Goal: Check status: Check status

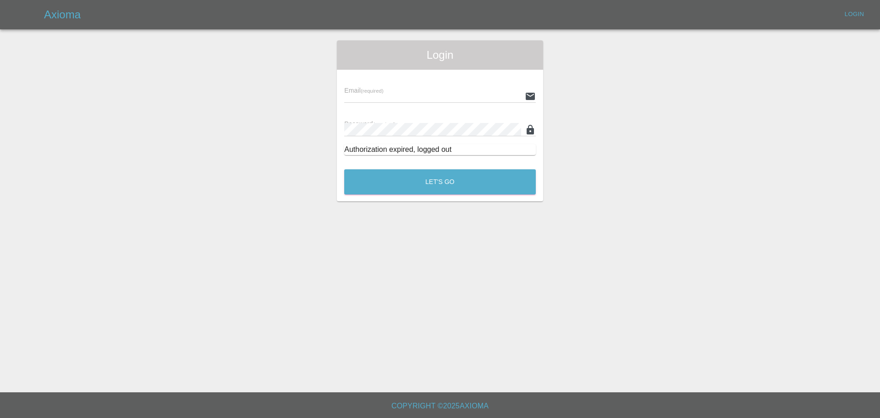
drag, startPoint x: 0, startPoint y: 0, endPoint x: 423, endPoint y: 94, distance: 433.3
click at [423, 94] on input "text" at bounding box center [432, 95] width 177 height 13
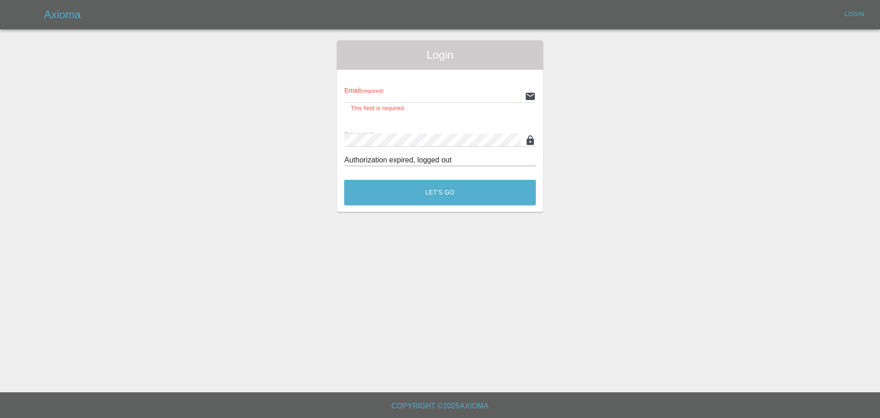
type input "[DOMAIN_NAME][EMAIL_ADDRESS][DOMAIN_NAME]"
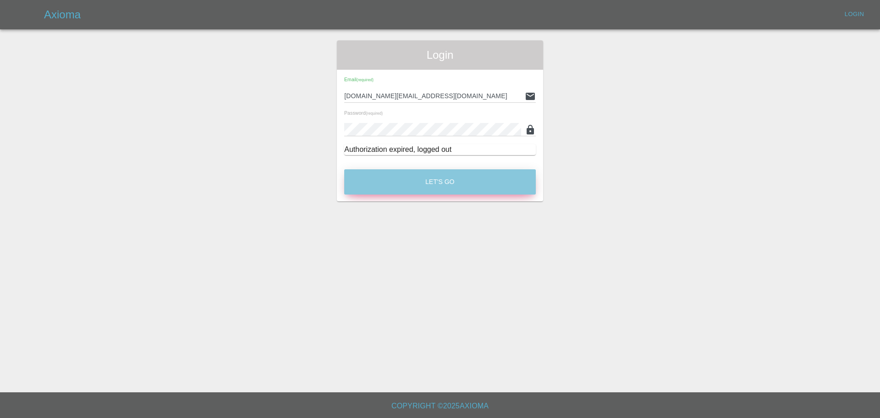
click at [436, 189] on button "Let's Go" at bounding box center [440, 181] width 192 height 25
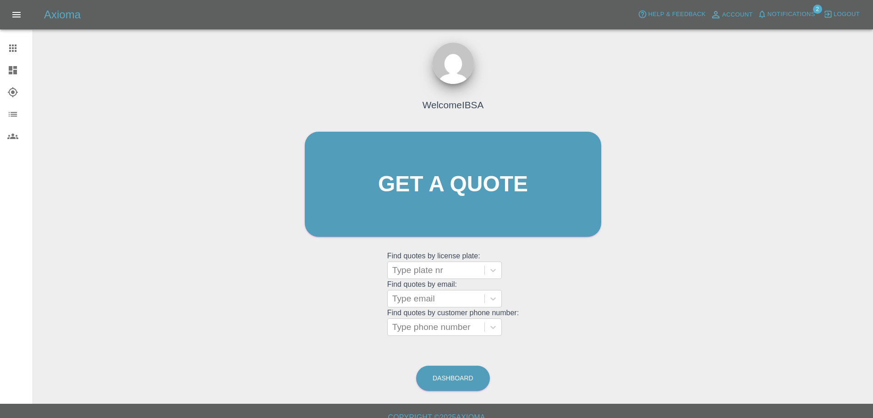
click at [794, 12] on span "Notifications" at bounding box center [792, 14] width 48 height 11
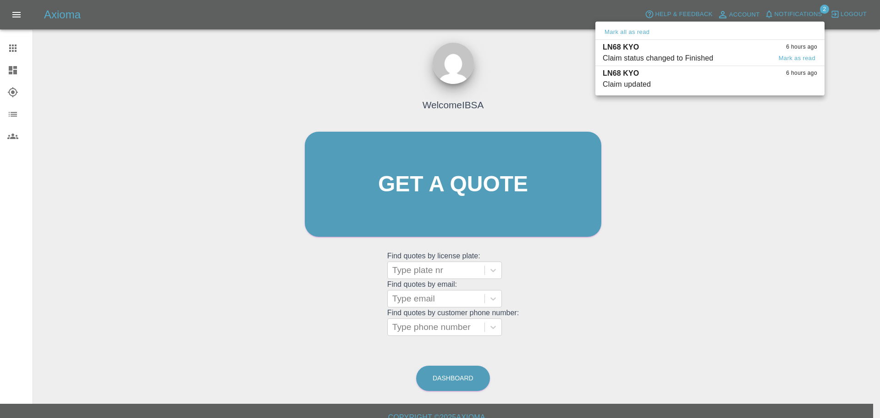
click at [711, 53] on div "Claim status changed to Finished" at bounding box center [658, 58] width 110 height 11
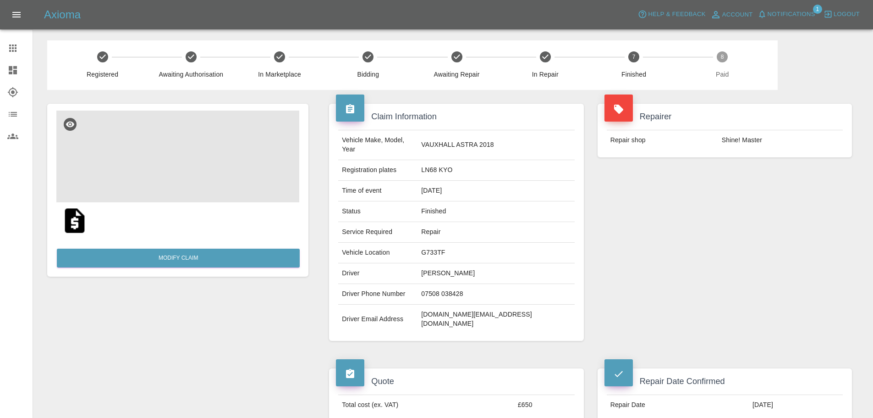
click at [174, 180] on img at bounding box center [177, 156] width 243 height 92
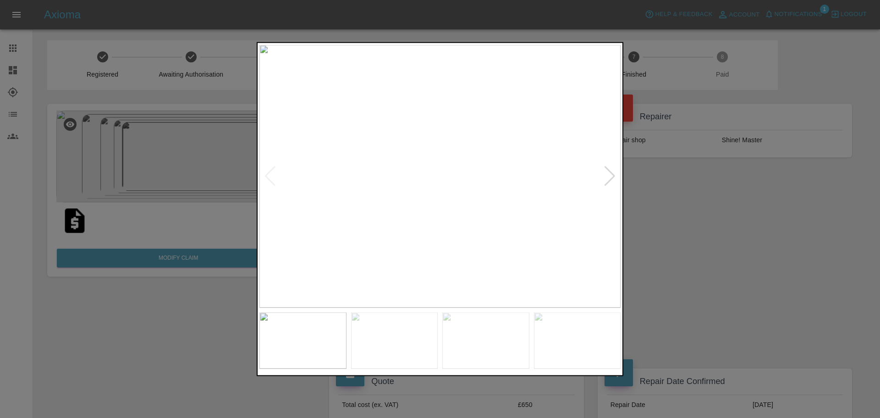
click at [606, 176] on div at bounding box center [610, 176] width 12 height 20
click at [609, 180] on div at bounding box center [610, 176] width 12 height 20
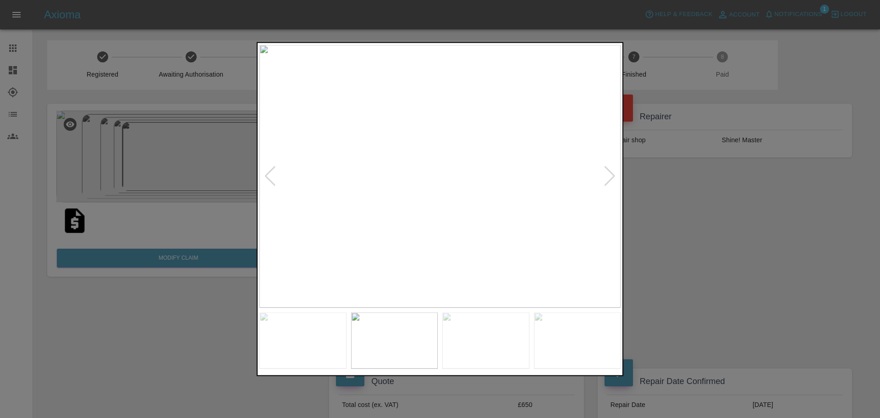
click at [609, 180] on div at bounding box center [610, 176] width 12 height 20
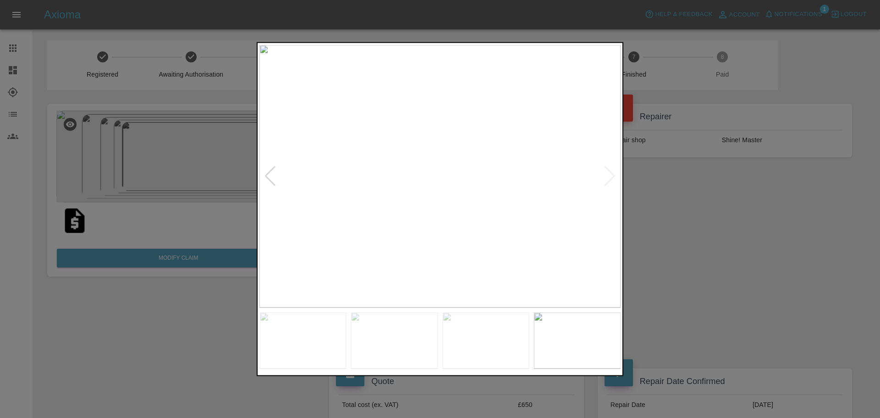
click at [609, 180] on img at bounding box center [439, 175] width 361 height 263
click at [144, 319] on div at bounding box center [440, 209] width 880 height 418
